Goal: Information Seeking & Learning: Learn about a topic

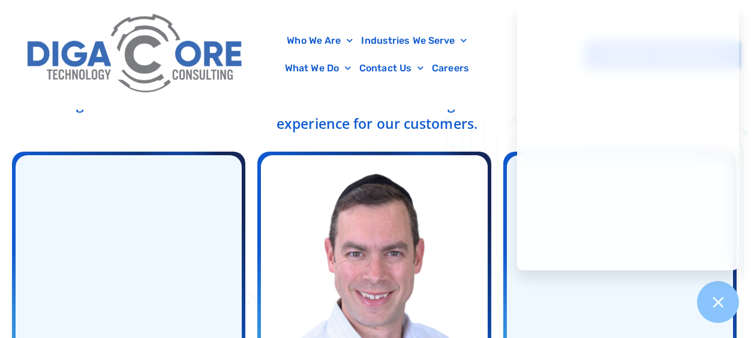
scroll to position [408, 0]
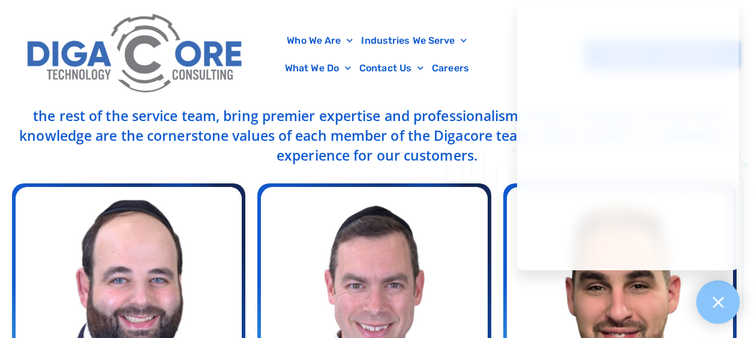
click at [715, 308] on icon at bounding box center [718, 303] width 16 height 16
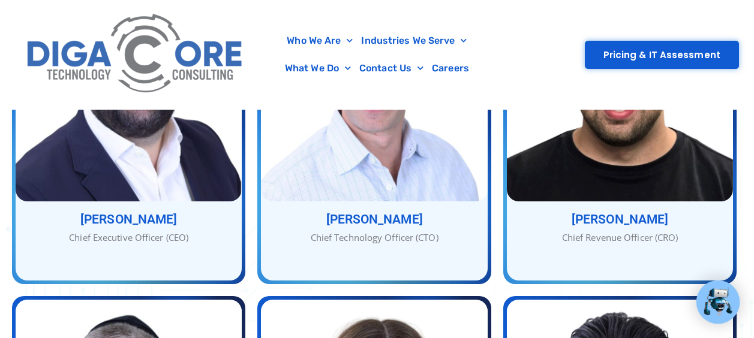
scroll to position [633, 0]
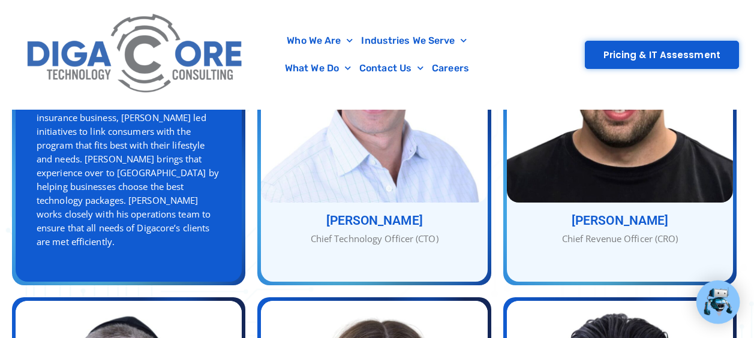
click at [211, 12] on div "Chief Executive Officer (CEO)" at bounding box center [129, 5] width 226 height 14
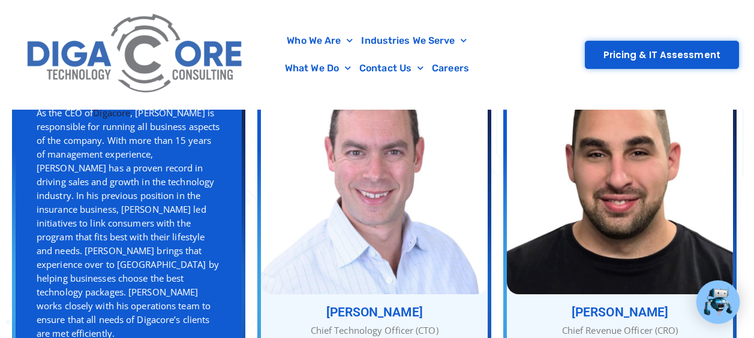
scroll to position [539, 0]
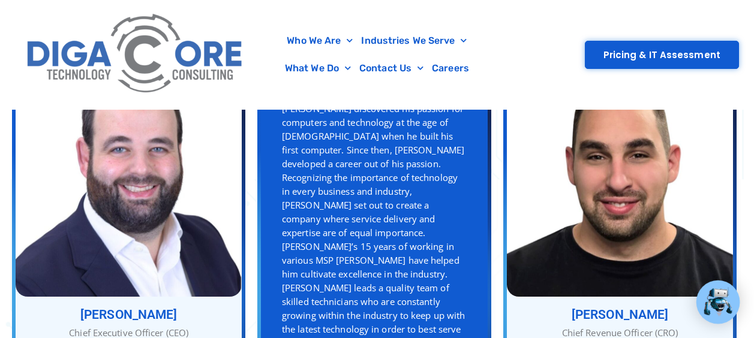
click at [383, 266] on img at bounding box center [374, 256] width 226 height 241
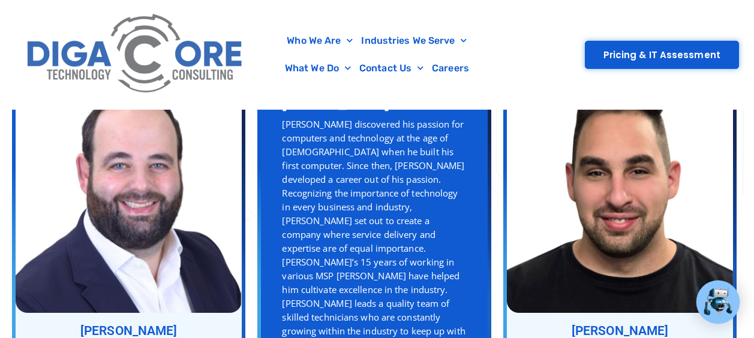
scroll to position [523, 0]
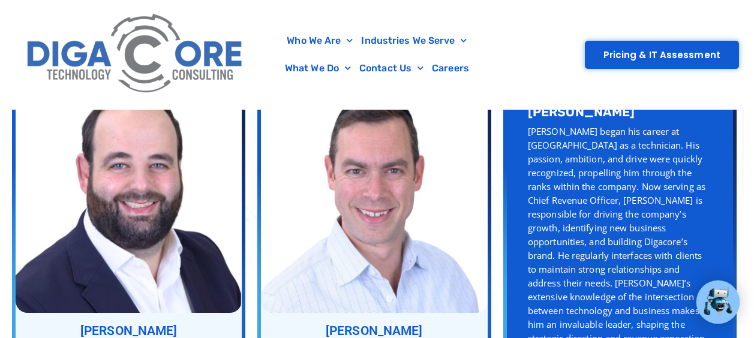
click at [670, 209] on img at bounding box center [620, 272] width 226 height 241
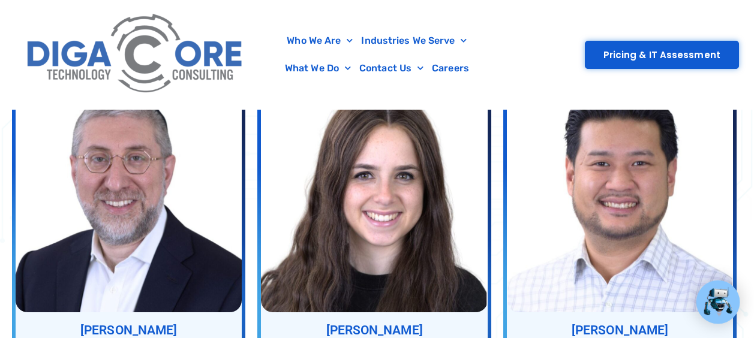
scroll to position [862, 0]
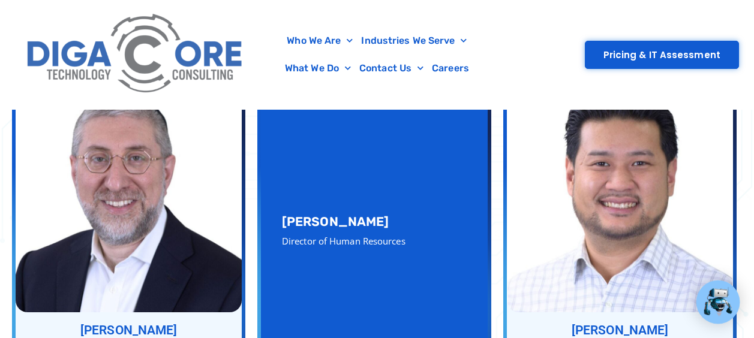
click at [434, 241] on img at bounding box center [374, 271] width 226 height 241
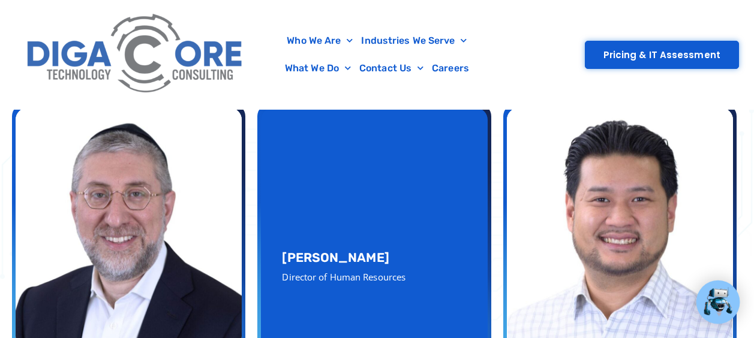
scroll to position [825, 0]
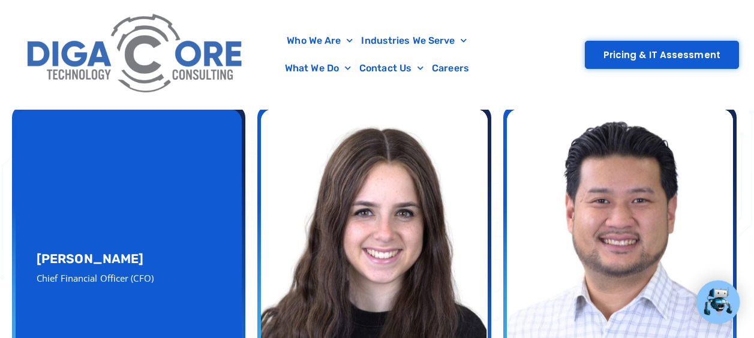
click at [209, 245] on img at bounding box center [129, 308] width 226 height 241
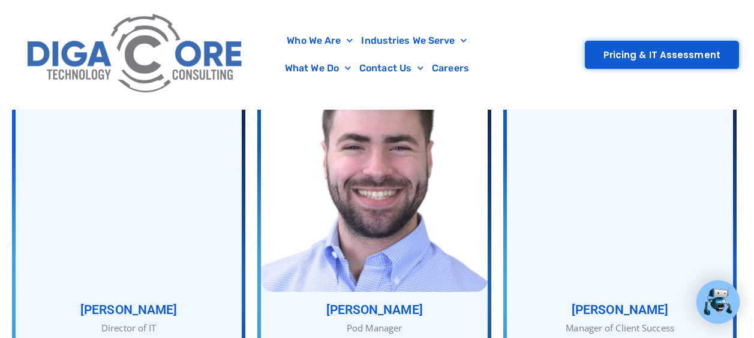
scroll to position [1226, 0]
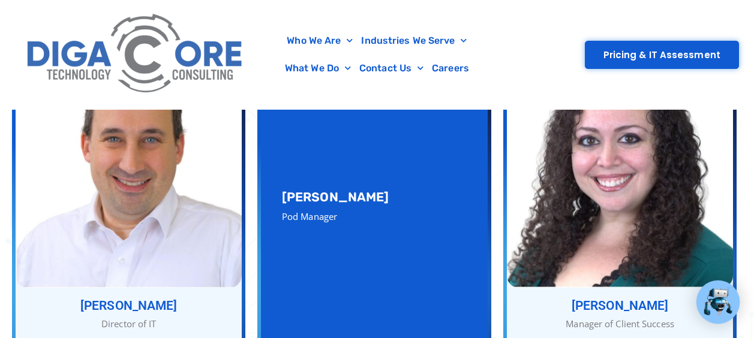
click at [419, 224] on img at bounding box center [374, 247] width 226 height 241
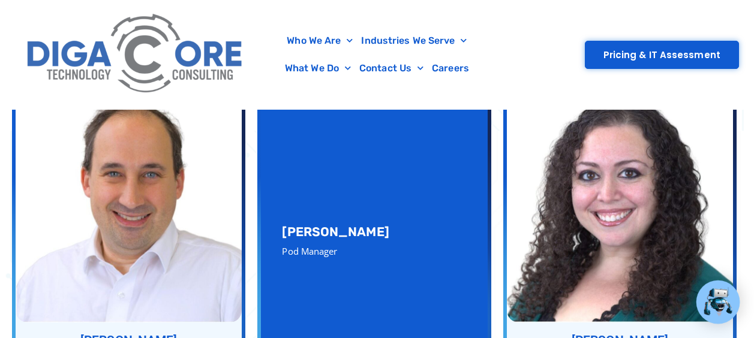
scroll to position [1190, 0]
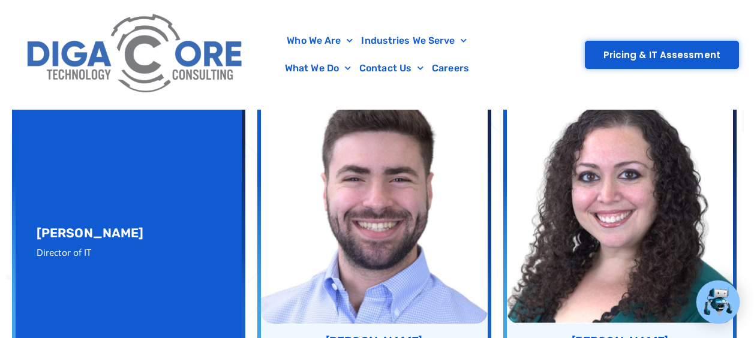
click at [198, 230] on img at bounding box center [129, 283] width 226 height 241
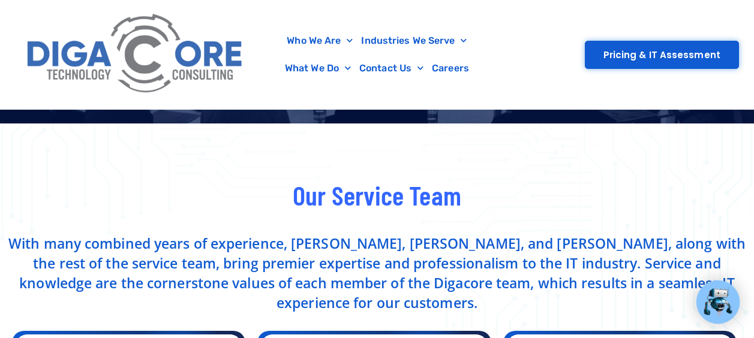
scroll to position [260, 0]
click at [447, 81] on link "Careers" at bounding box center [451, 69] width 46 height 28
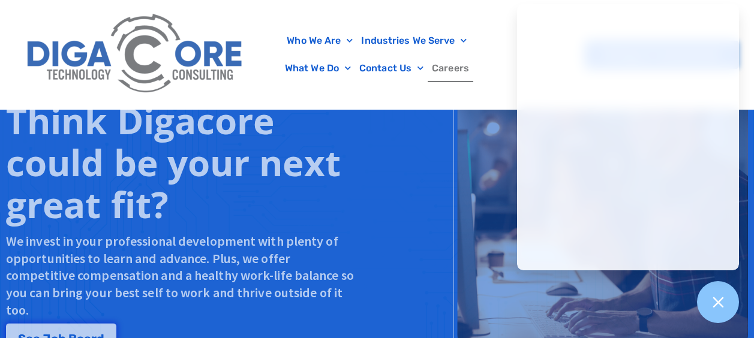
scroll to position [1013, 0]
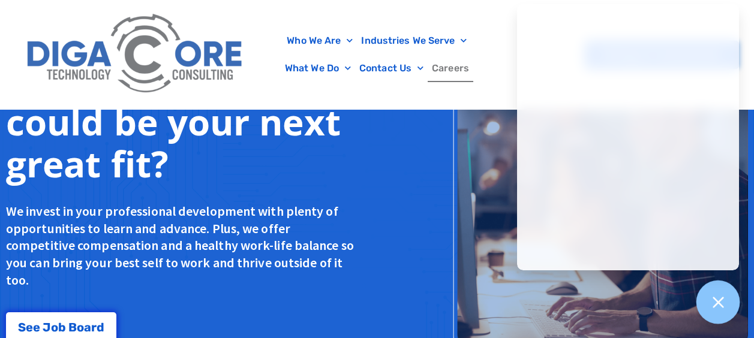
click at [708, 302] on div at bounding box center [719, 303] width 44 height 44
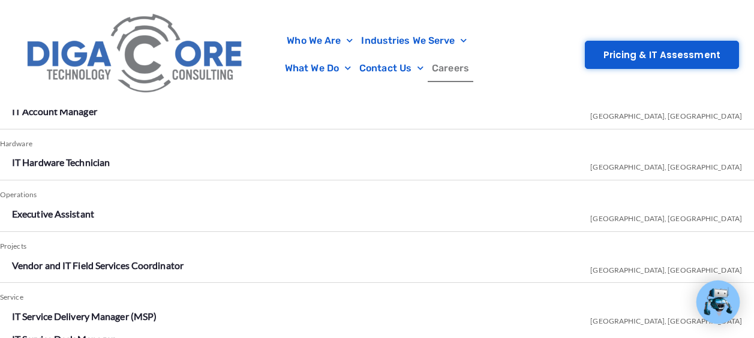
scroll to position [2087, 0]
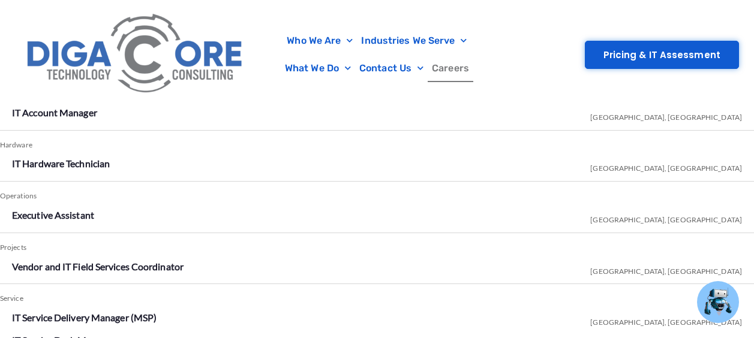
click at [694, 210] on li "Executive Assistant Lakewood, NJ" at bounding box center [377, 215] width 730 height 19
click at [65, 214] on link "Executive Assistant" at bounding box center [53, 214] width 82 height 11
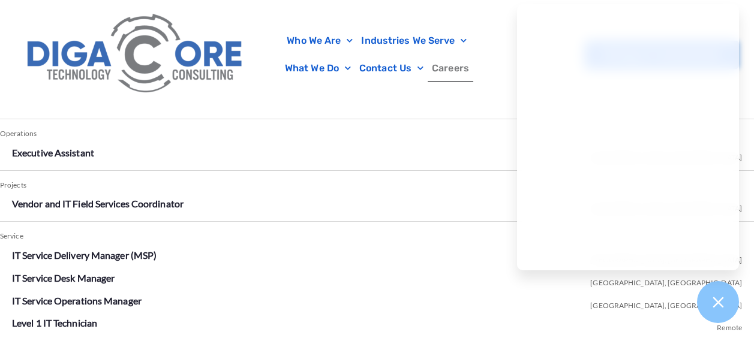
scroll to position [2149, 0]
click at [39, 277] on link "IT Service Desk Manager" at bounding box center [63, 277] width 103 height 11
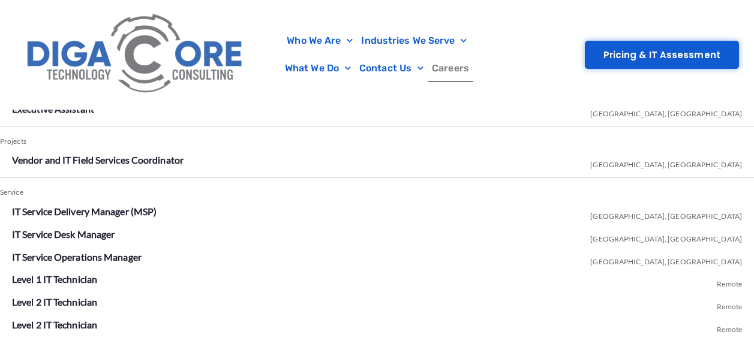
scroll to position [2200, 0]
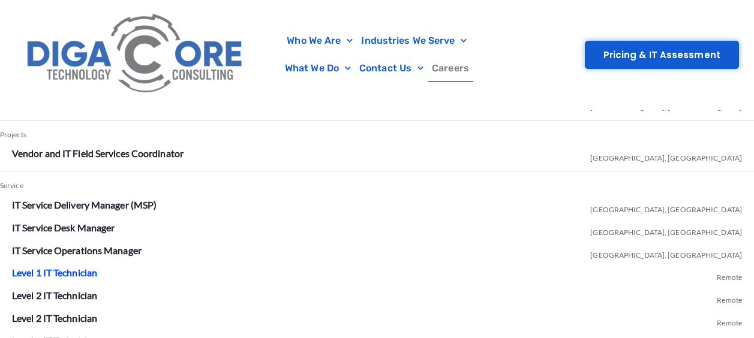
click at [22, 272] on link "Level 1 IT Technician" at bounding box center [54, 272] width 85 height 11
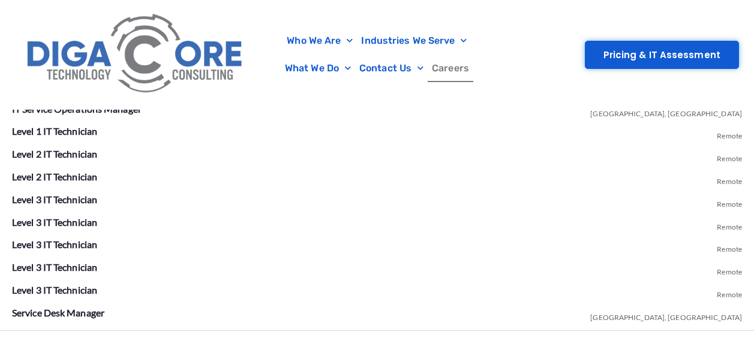
scroll to position [2342, 0]
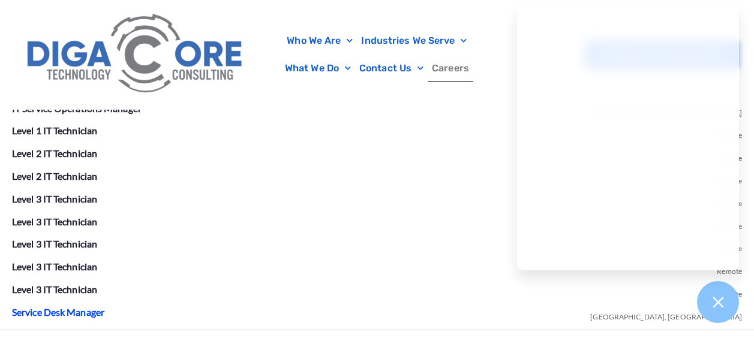
click at [49, 309] on link "Service Desk Manager" at bounding box center [58, 312] width 92 height 11
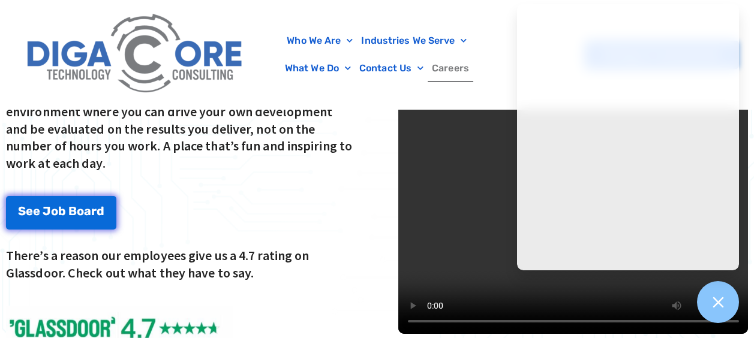
scroll to position [1647, 0]
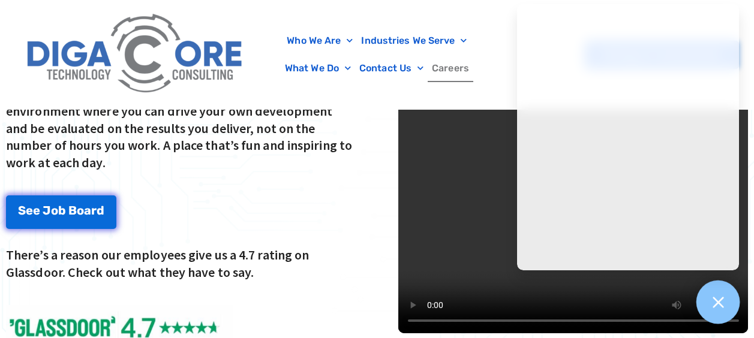
click at [714, 303] on icon at bounding box center [718, 303] width 16 height 16
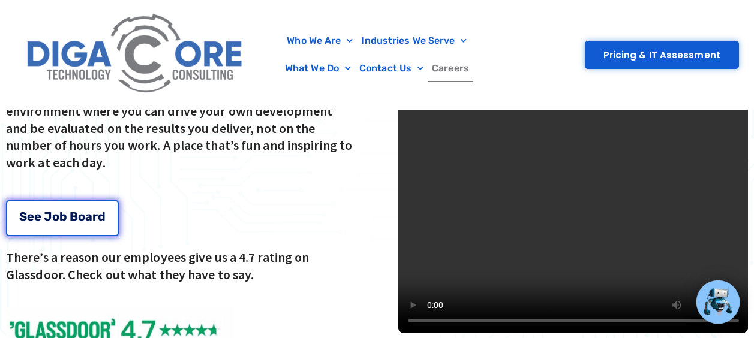
click at [41, 215] on div "S e e J [PERSON_NAME]" at bounding box center [62, 217] width 86 height 12
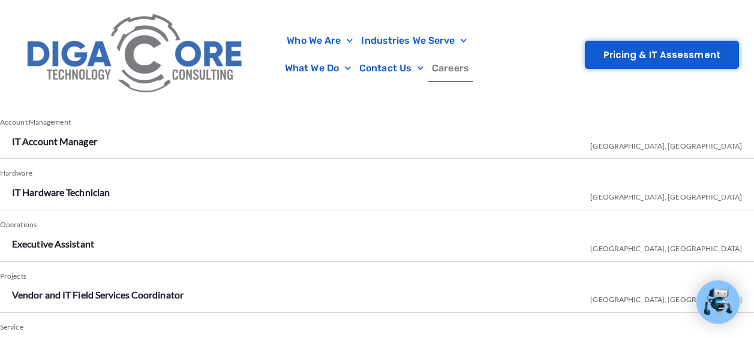
scroll to position [2061, 0]
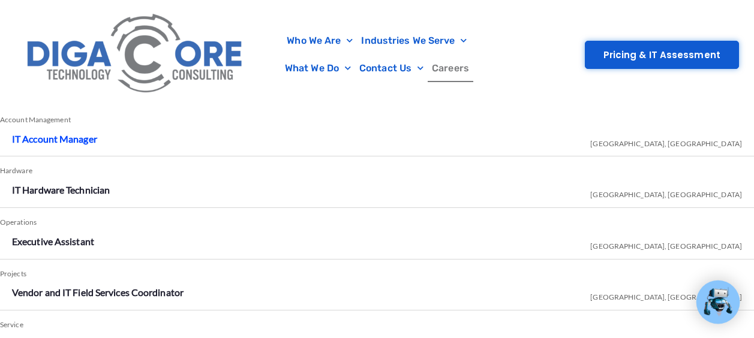
click at [46, 142] on link "IT Account Manager" at bounding box center [54, 138] width 85 height 11
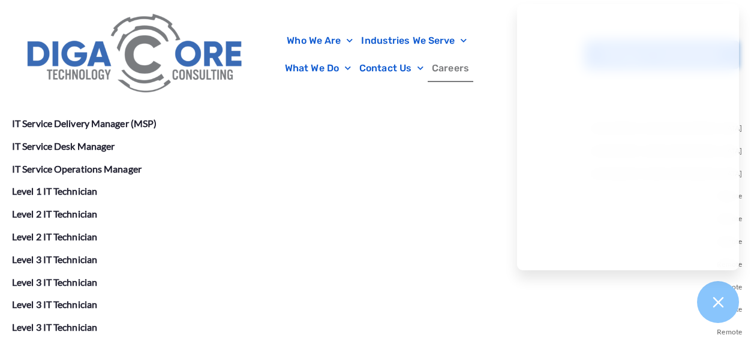
scroll to position [2286, 0]
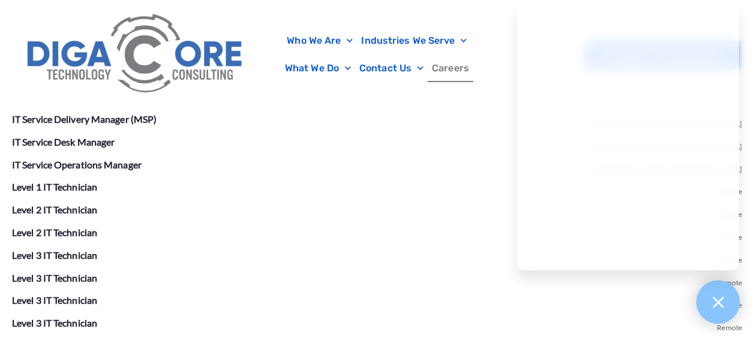
click at [712, 311] on div at bounding box center [719, 303] width 44 height 44
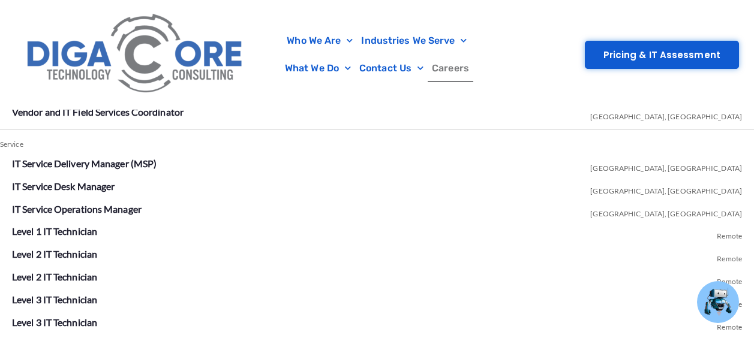
scroll to position [2241, 0]
click at [149, 230] on li "Level 1 IT Technician Remote" at bounding box center [377, 232] width 730 height 19
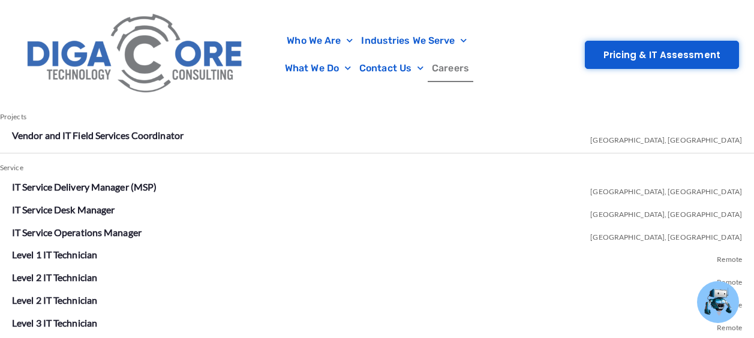
scroll to position [2216, 0]
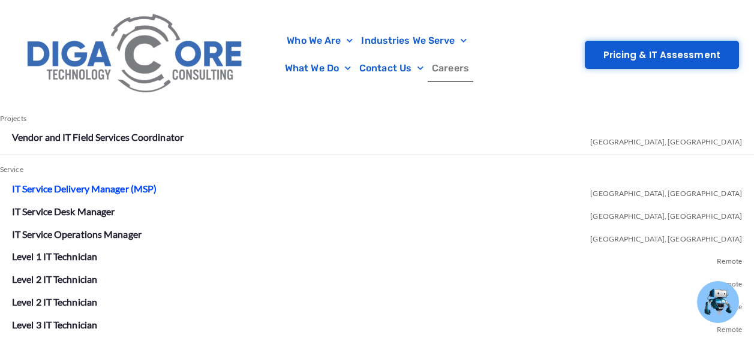
click at [144, 191] on link "IT Service Delivery Manager (MSP)" at bounding box center [84, 188] width 145 height 11
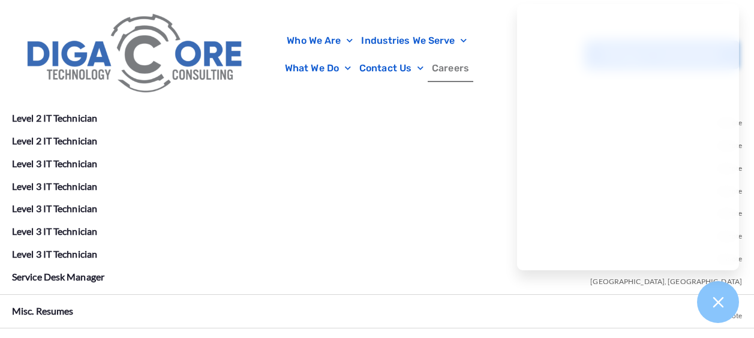
scroll to position [2381, 0]
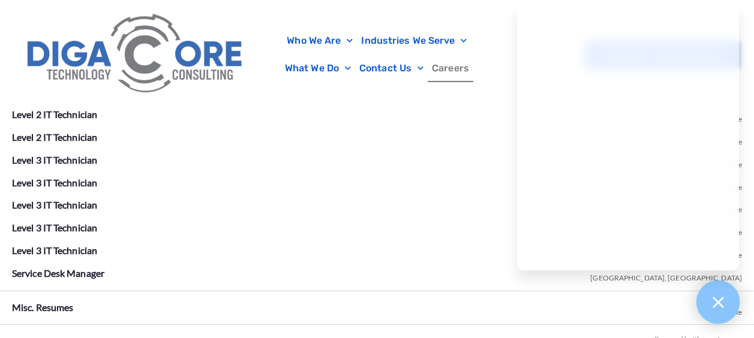
click at [720, 311] on div at bounding box center [719, 303] width 44 height 44
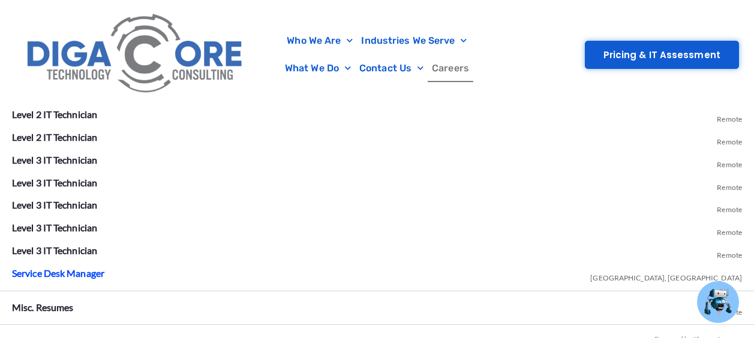
click at [49, 273] on link "Service Desk Manager" at bounding box center [58, 273] width 92 height 11
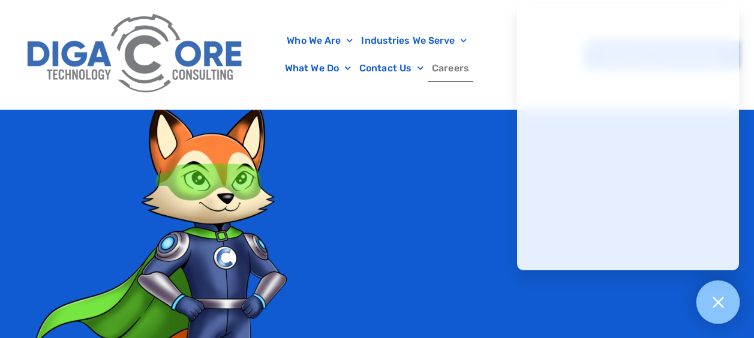
click at [722, 308] on icon at bounding box center [718, 303] width 16 height 16
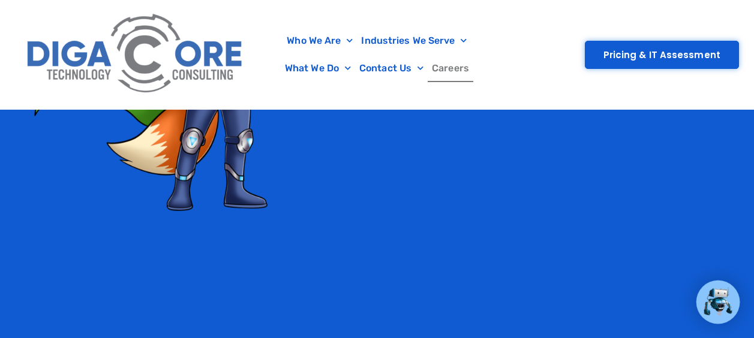
scroll to position [2800, 0]
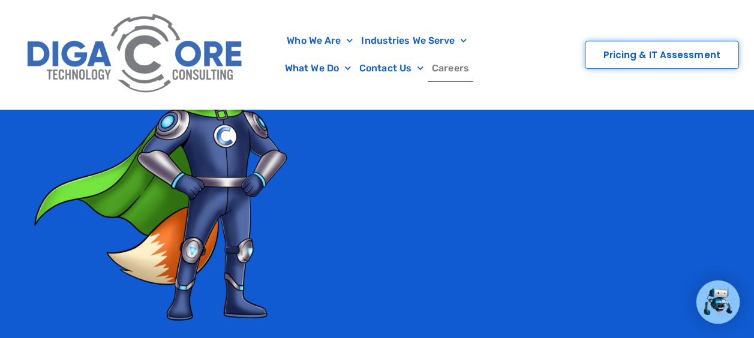
click at [690, 53] on span "Pricing & IT Assessment" at bounding box center [662, 54] width 117 height 9
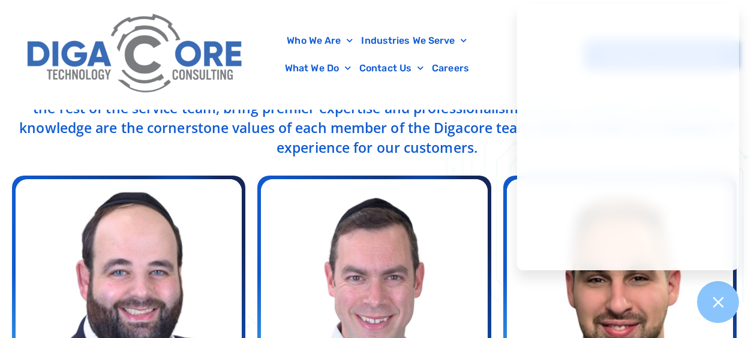
scroll to position [432, 0]
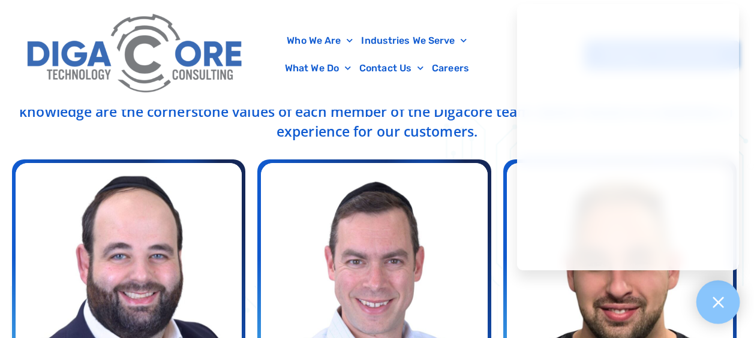
click at [722, 300] on icon at bounding box center [718, 303] width 16 height 16
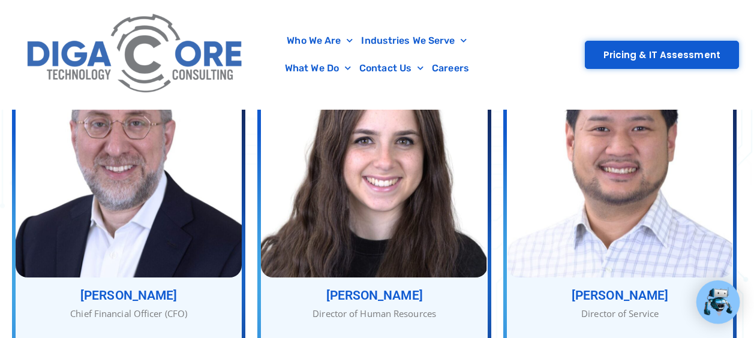
scroll to position [898, 0]
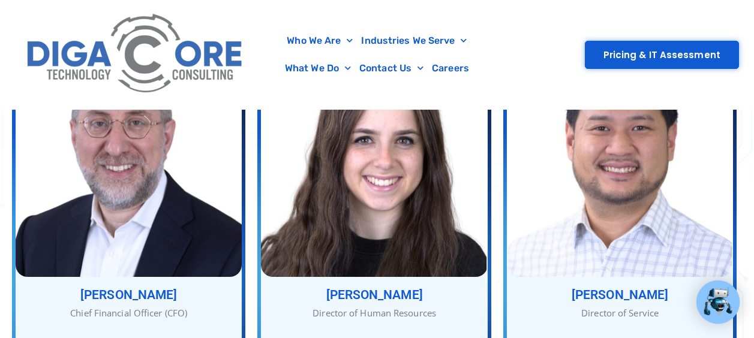
click at [655, 224] on img at bounding box center [620, 157] width 226 height 241
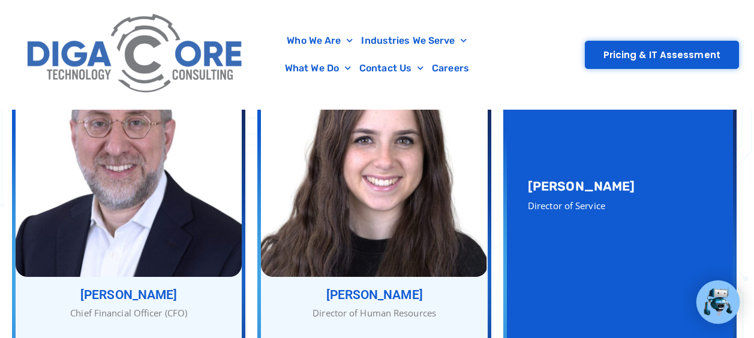
click at [598, 199] on div "Director of Service" at bounding box center [620, 206] width 184 height 14
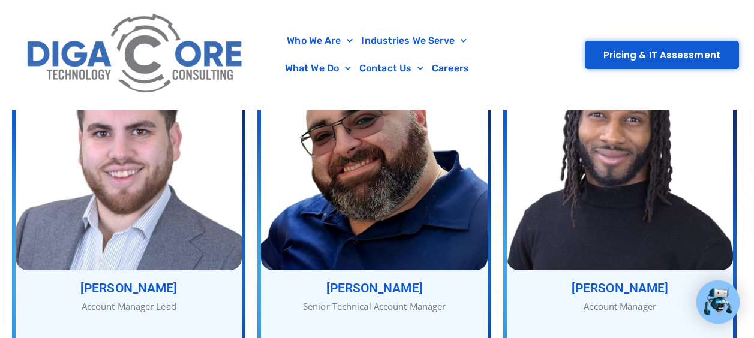
scroll to position [1702, 0]
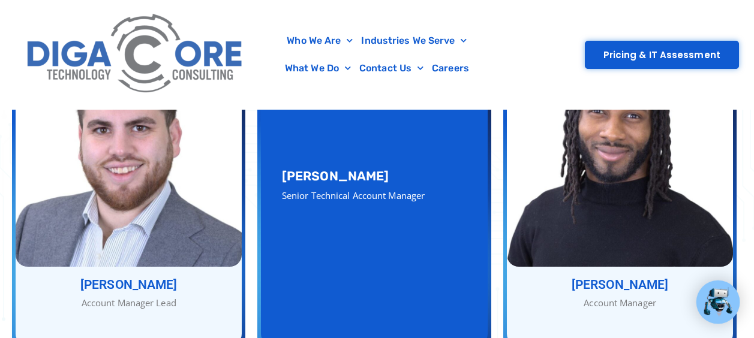
click at [425, 76] on div "Senior Technical Account Manager" at bounding box center [374, 69] width 226 height 14
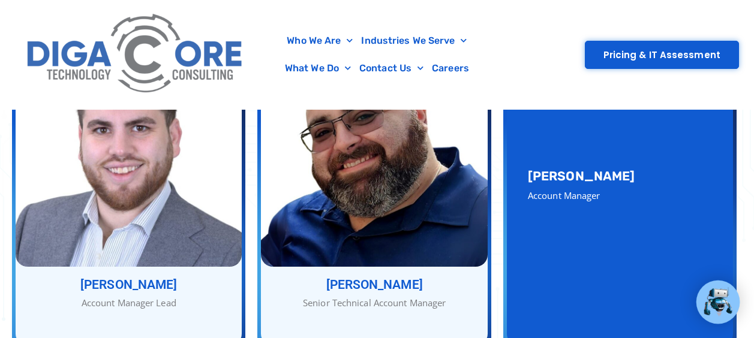
click at [639, 247] on img at bounding box center [620, 226] width 226 height 241
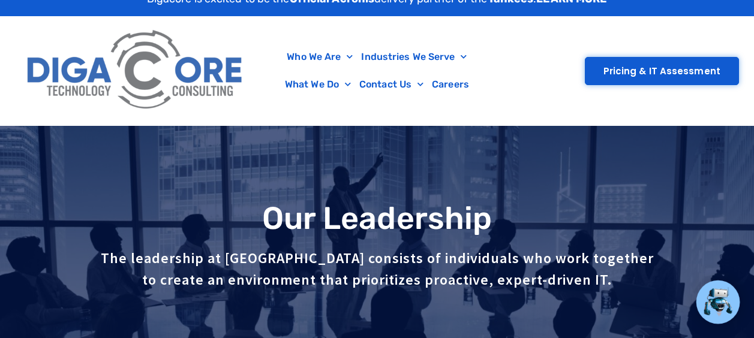
scroll to position [0, 0]
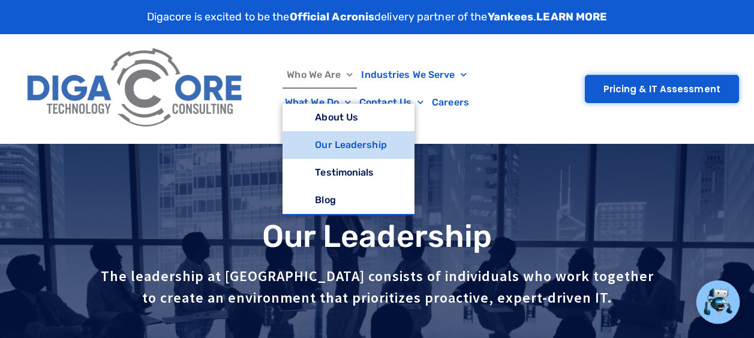
click at [352, 75] on span "Menu" at bounding box center [347, 74] width 12 height 19
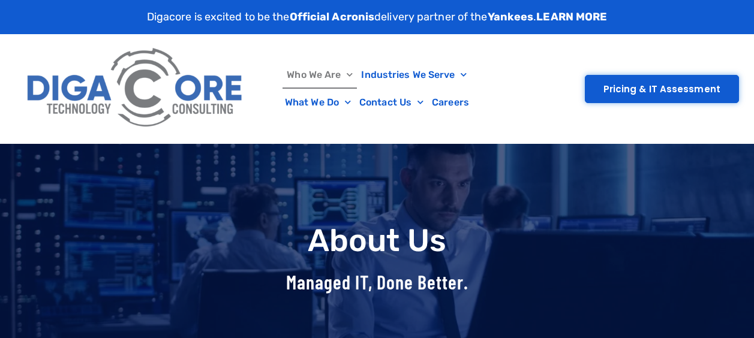
click at [563, 17] on link "LEARN MORE" at bounding box center [571, 16] width 71 height 13
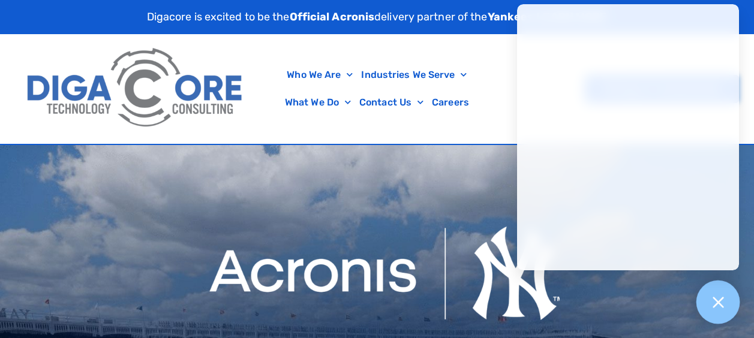
click at [712, 301] on icon at bounding box center [718, 303] width 16 height 16
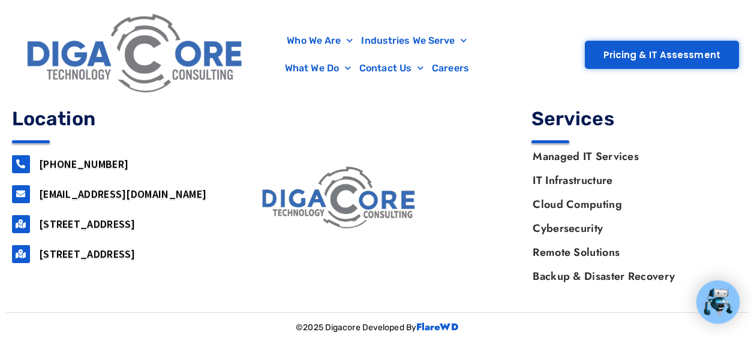
scroll to position [743, 0]
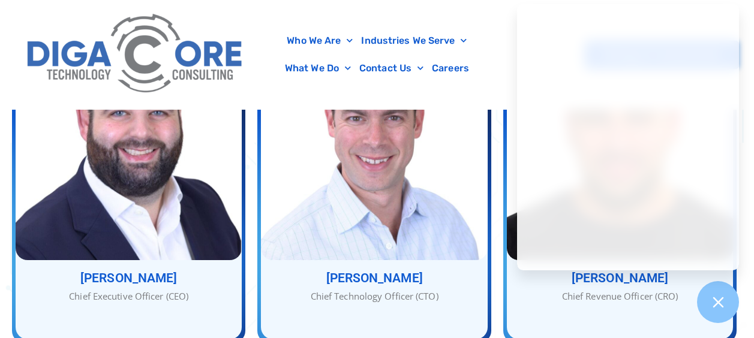
scroll to position [576, 0]
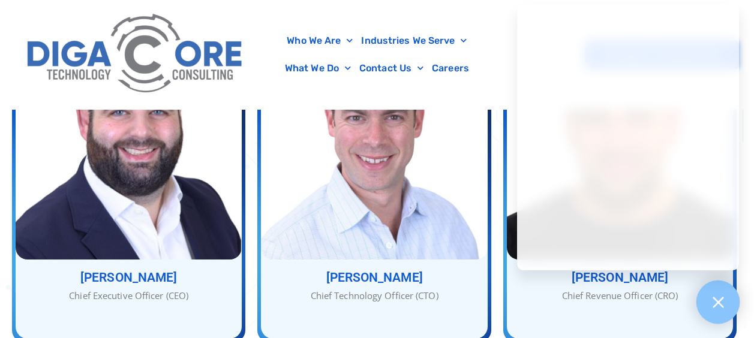
click at [718, 314] on div at bounding box center [719, 303] width 44 height 44
